Goal: Task Accomplishment & Management: Manage account settings

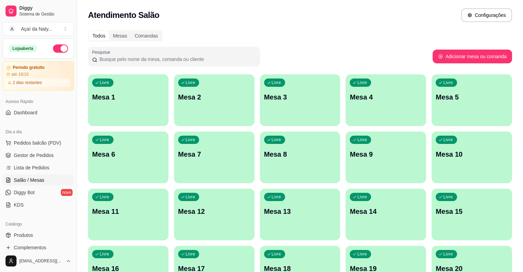
scroll to position [23, 0]
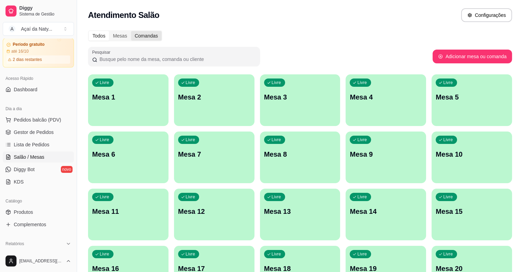
click at [138, 35] on div "Comandas" at bounding box center [146, 36] width 31 height 10
click at [131, 31] on input "Comandas" at bounding box center [131, 31] width 0 height 0
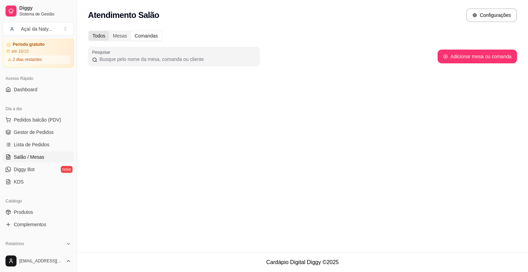
click at [96, 35] on div "Todos" at bounding box center [99, 36] width 20 height 10
click at [89, 31] on input "Todos" at bounding box center [89, 31] width 0 height 0
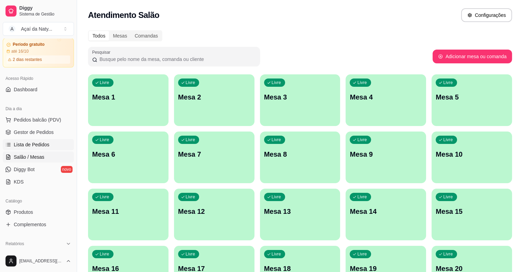
click at [40, 145] on span "Lista de Pedidos" at bounding box center [32, 144] width 36 height 7
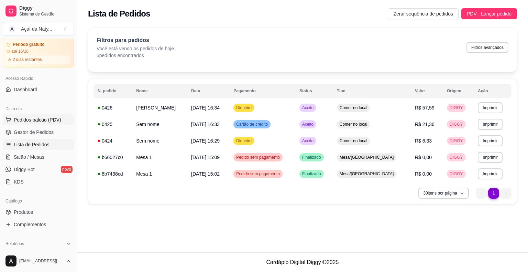
click at [52, 118] on span "Pedidos balcão (PDV)" at bounding box center [37, 119] width 47 height 7
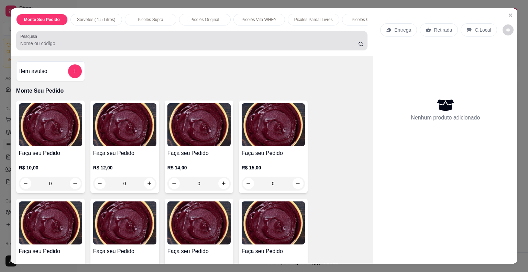
click at [215, 47] on div at bounding box center [192, 41] width 344 height 14
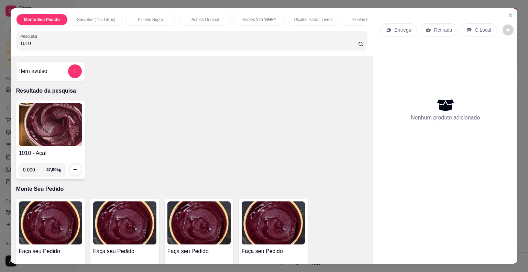
type input "1010"
click at [48, 127] on img at bounding box center [50, 124] width 63 height 43
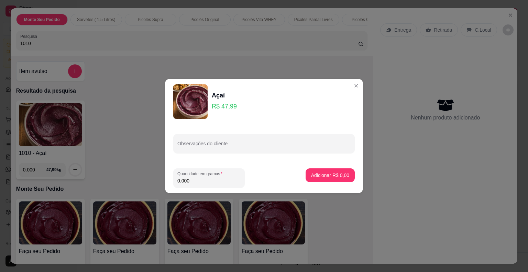
click at [198, 187] on footer "Quantidade em gramas 0.000 Adicionar R$ 0,00" at bounding box center [264, 178] width 198 height 30
click at [199, 177] on input "0.000" at bounding box center [208, 180] width 63 height 7
type input "1.000"
click at [319, 173] on p "Adicionar R$ 47,99" at bounding box center [329, 175] width 40 height 7
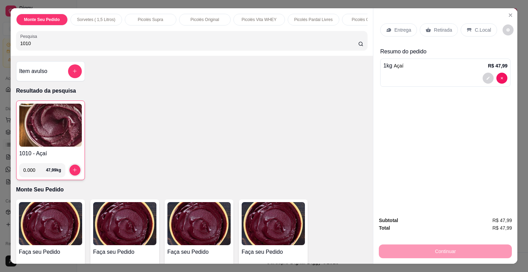
click at [478, 26] on p "C.Local" at bounding box center [483, 29] width 16 height 7
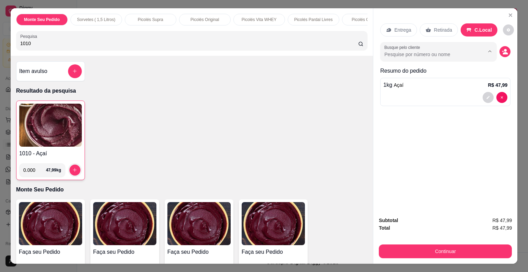
click at [421, 54] on input "Busque pelo cliente" at bounding box center [428, 54] width 89 height 7
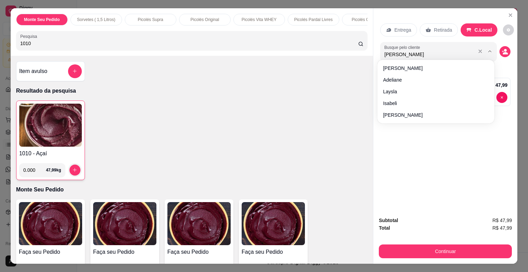
type input "[PERSON_NAME]"
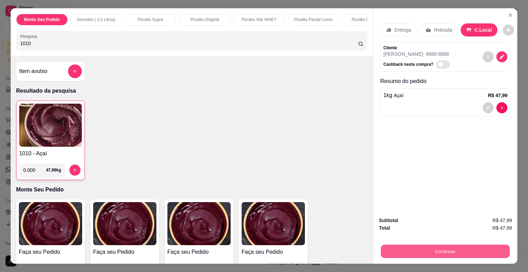
click at [451, 245] on button "Continuar" at bounding box center [445, 251] width 129 height 13
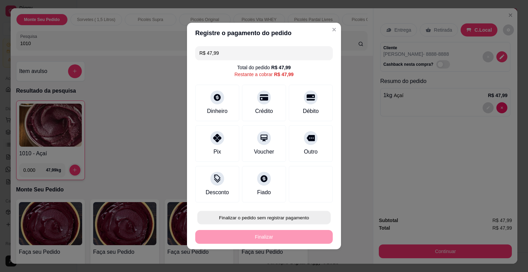
click at [296, 218] on button "Finalizar o pedido sem registrar pagamento" at bounding box center [263, 217] width 133 height 13
click at [305, 198] on button "Confirmar" at bounding box center [305, 198] width 24 height 10
type input "R$ 0,00"
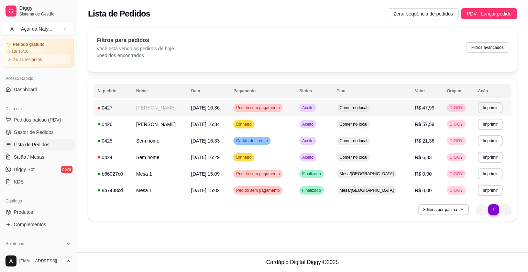
click at [174, 107] on td "[PERSON_NAME]" at bounding box center [159, 107] width 55 height 17
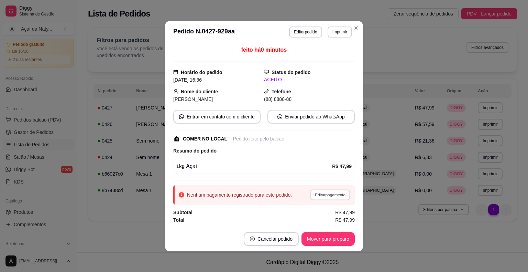
click at [329, 196] on button "Editar pagamento" at bounding box center [330, 194] width 40 height 11
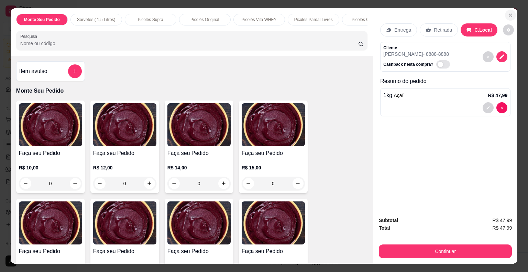
click at [509, 15] on button "Close" at bounding box center [510, 15] width 11 height 11
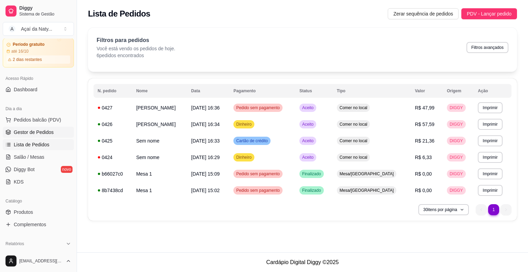
click at [39, 135] on span "Gestor de Pedidos" at bounding box center [34, 132] width 40 height 7
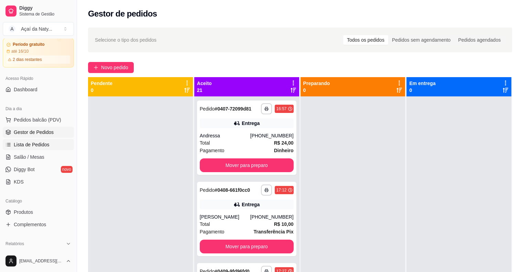
click at [45, 147] on span "Lista de Pedidos" at bounding box center [32, 144] width 36 height 7
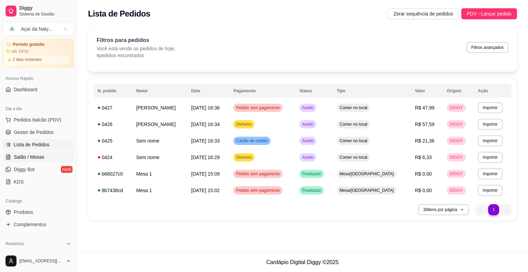
click at [52, 160] on link "Salão / Mesas" at bounding box center [38, 156] width 71 height 11
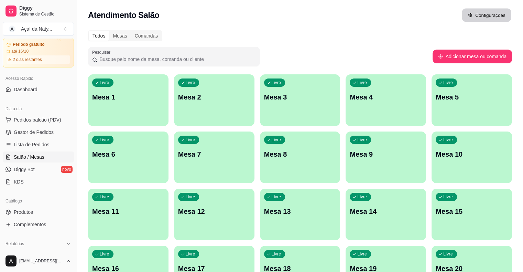
click at [486, 13] on button "Configurações" at bounding box center [487, 15] width 50 height 13
click at [36, 130] on span "Gestor de Pedidos" at bounding box center [34, 132] width 40 height 7
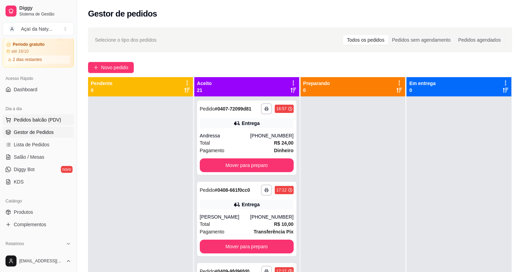
click at [36, 119] on span "Pedidos balcão (PDV)" at bounding box center [37, 119] width 47 height 7
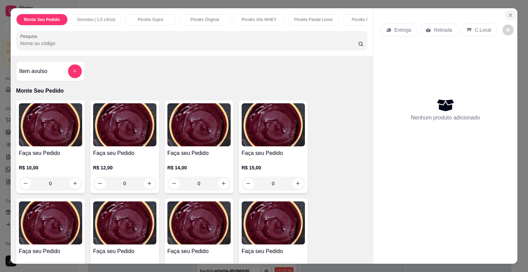
click at [508, 12] on icon "Close" at bounding box center [511, 15] width 6 height 6
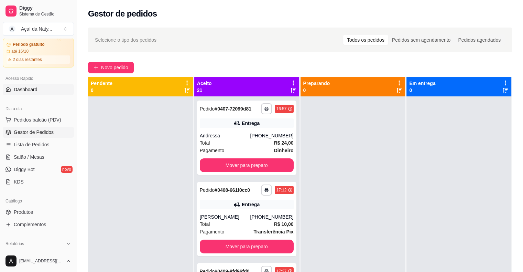
click at [52, 88] on link "Dashboard" at bounding box center [38, 89] width 71 height 11
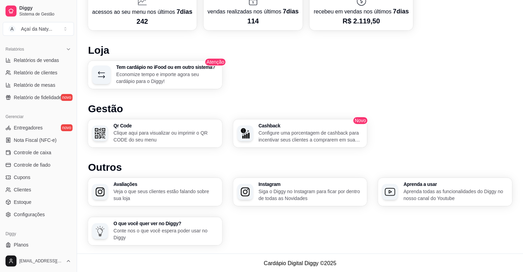
scroll to position [232, 0]
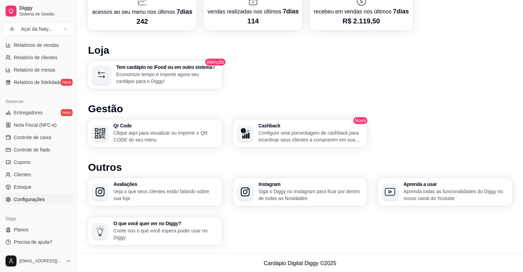
click at [33, 200] on span "Configurações" at bounding box center [29, 199] width 31 height 7
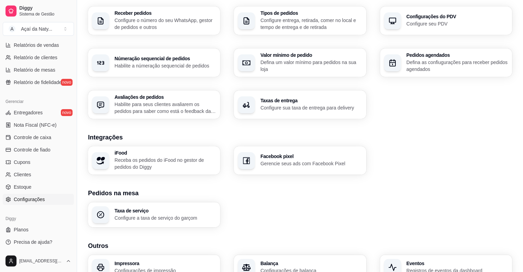
scroll to position [210, 0]
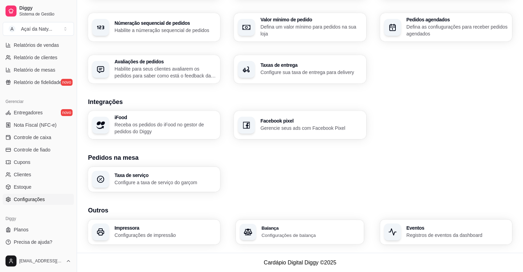
click at [321, 236] on p "Configurações de balança" at bounding box center [311, 234] width 98 height 7
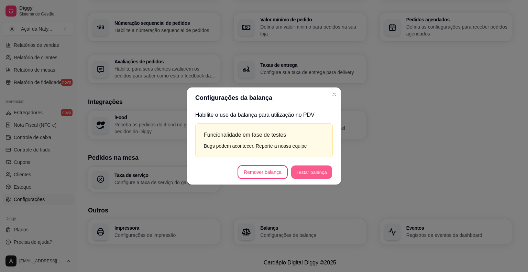
click at [303, 171] on button "Testar balança" at bounding box center [311, 171] width 41 height 13
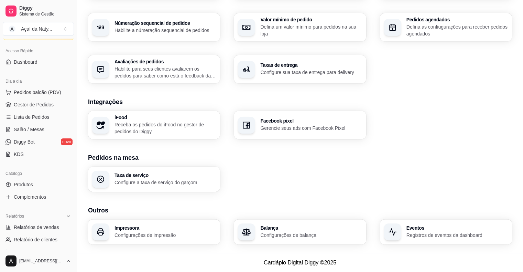
scroll to position [0, 0]
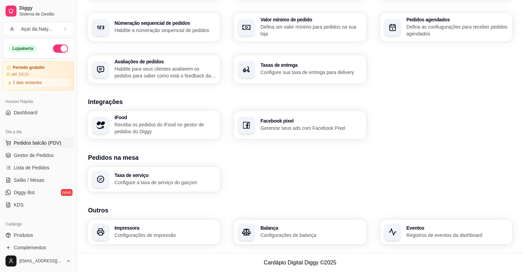
click at [50, 144] on span "Pedidos balcão (PDV)" at bounding box center [37, 142] width 47 height 7
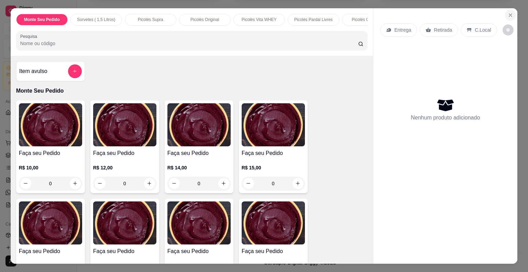
click at [509, 12] on icon "Close" at bounding box center [511, 15] width 6 height 6
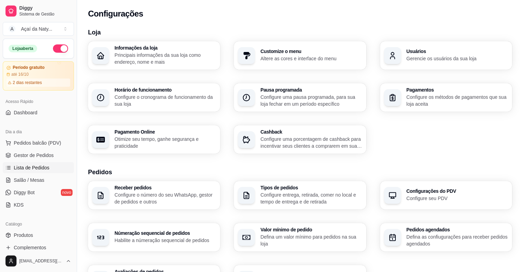
click at [35, 167] on span "Lista de Pedidos" at bounding box center [32, 167] width 36 height 7
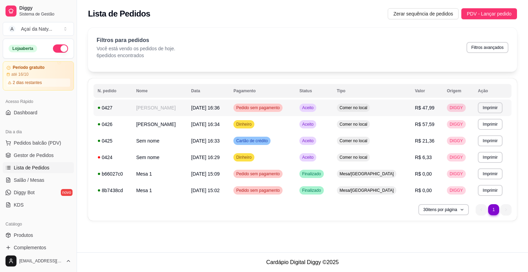
click at [241, 105] on span "Pedido sem pagamento" at bounding box center [258, 108] width 46 height 6
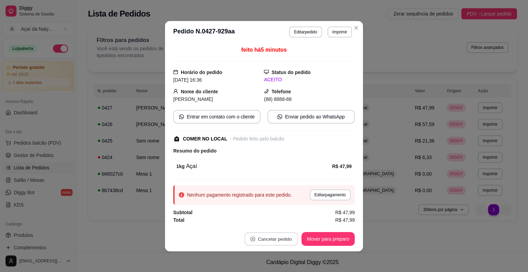
click at [275, 239] on button "Cancelar pedido" at bounding box center [271, 238] width 53 height 13
click at [281, 218] on button "Sim" at bounding box center [287, 221] width 27 height 13
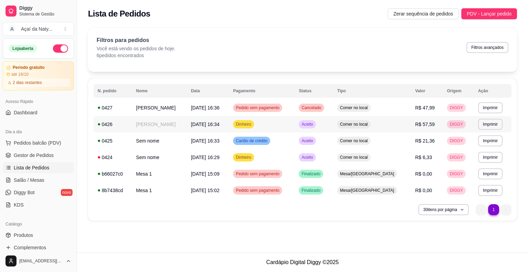
click at [308, 123] on td "Aceito" at bounding box center [314, 124] width 39 height 17
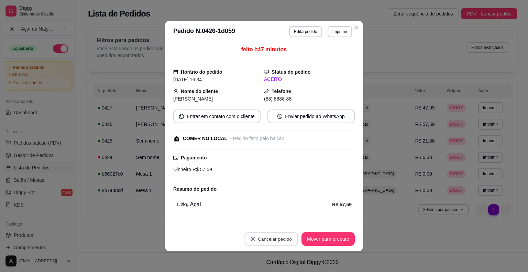
click at [276, 238] on button "Cancelar pedido" at bounding box center [271, 238] width 53 height 13
click at [283, 221] on button "Sim" at bounding box center [287, 221] width 27 height 13
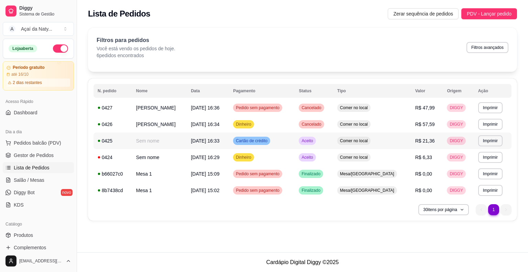
click at [295, 140] on td "Cartão de crédito" at bounding box center [262, 140] width 66 height 17
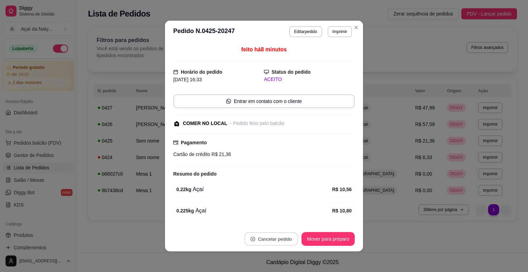
click at [276, 238] on button "Cancelar pedido" at bounding box center [271, 238] width 53 height 13
click at [279, 222] on button "Sim" at bounding box center [287, 221] width 27 height 13
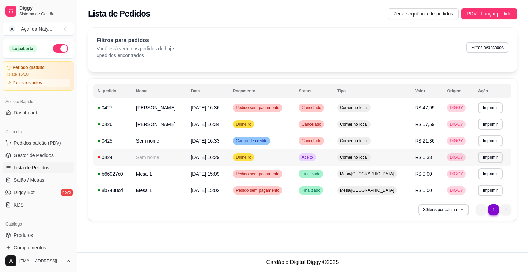
click at [313, 161] on div "Aceito" at bounding box center [307, 157] width 17 height 8
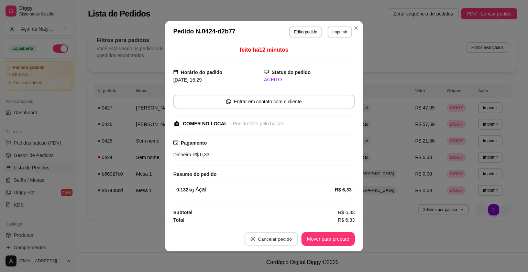
click at [259, 243] on button "Cancelar pedido" at bounding box center [271, 238] width 53 height 13
click at [282, 219] on button "Sim" at bounding box center [287, 221] width 27 height 13
